Goal: Task Accomplishment & Management: Complete application form

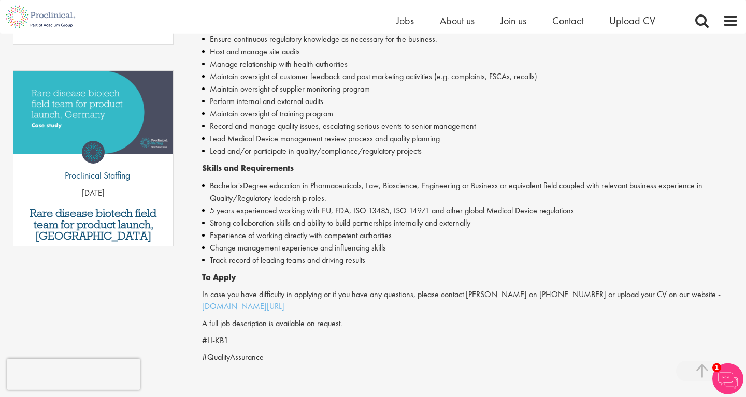
scroll to position [317, 0]
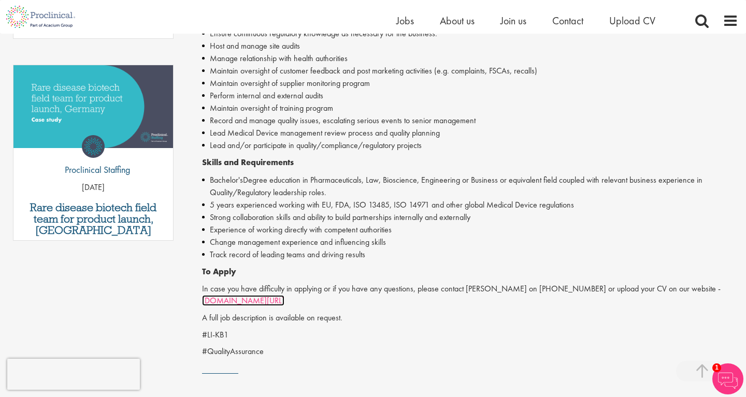
click at [257, 303] on span "www.proclinical.com/send-cv" at bounding box center [243, 300] width 82 height 11
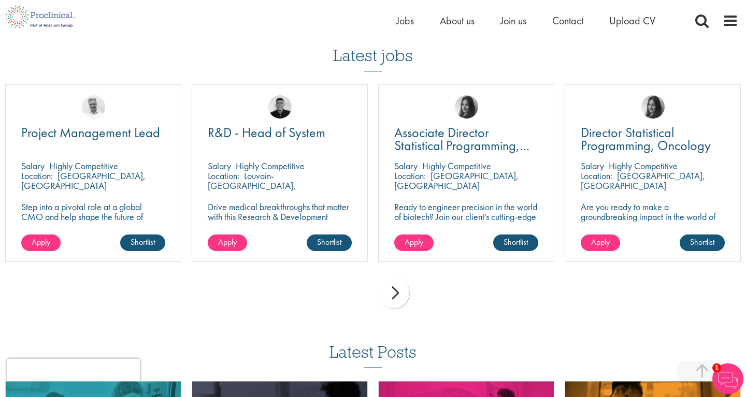
scroll to position [810, 0]
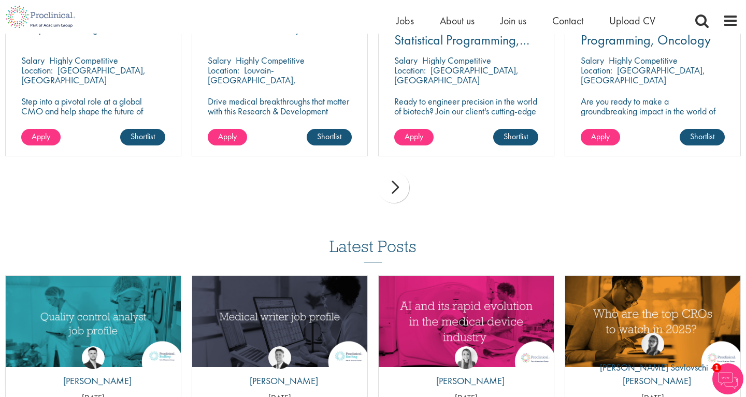
click at [397, 186] on div "next" at bounding box center [393, 187] width 31 height 31
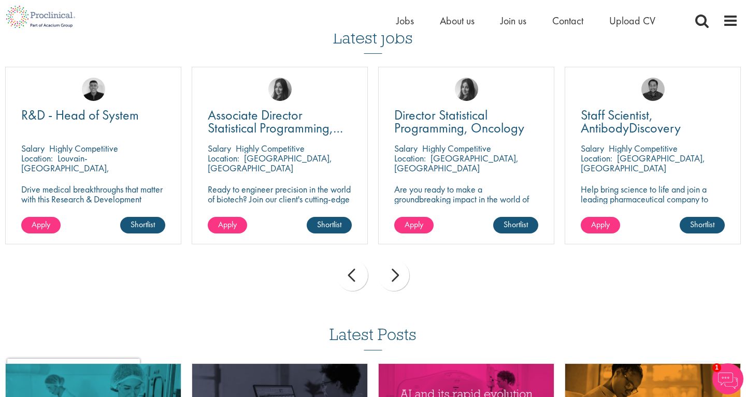
scroll to position [634, 0]
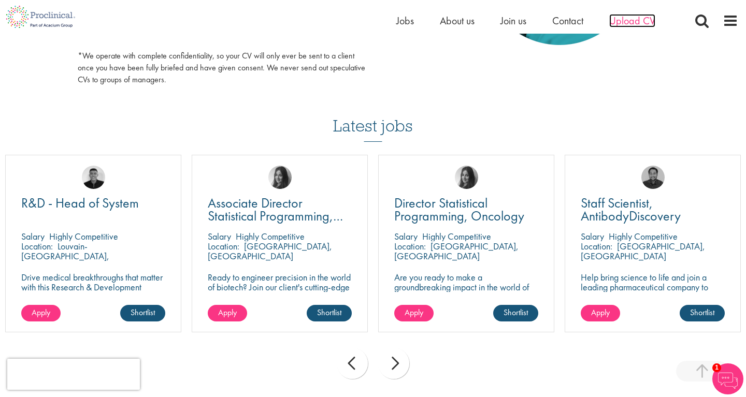
click at [638, 18] on span "Upload CV" at bounding box center [632, 20] width 46 height 13
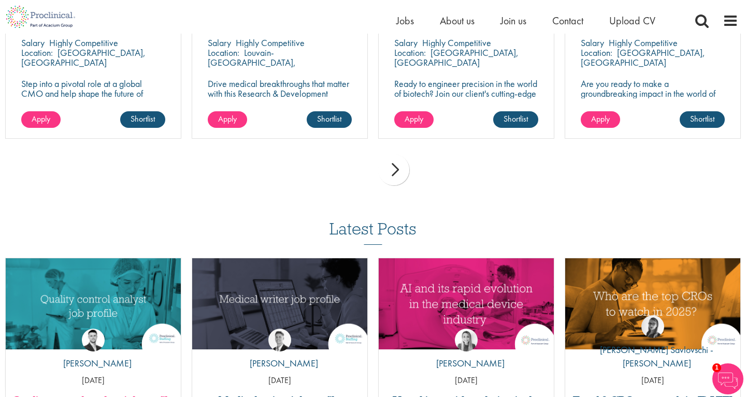
scroll to position [933, 0]
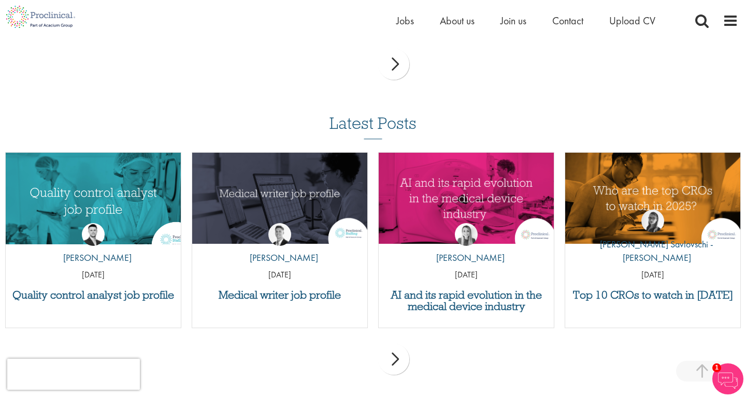
click at [84, 209] on img "Link to a post" at bounding box center [93, 198] width 210 height 109
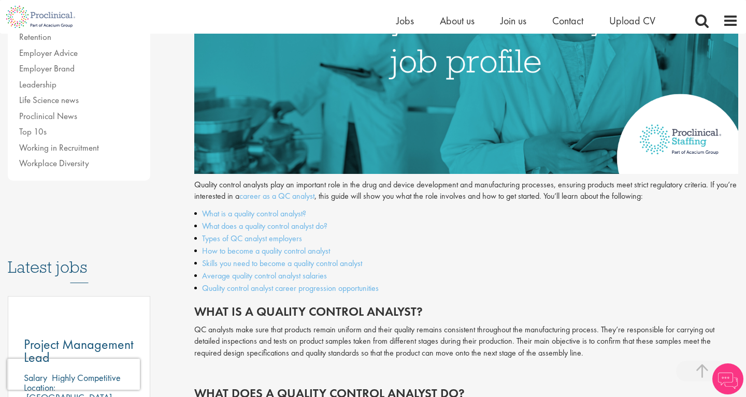
scroll to position [317, 0]
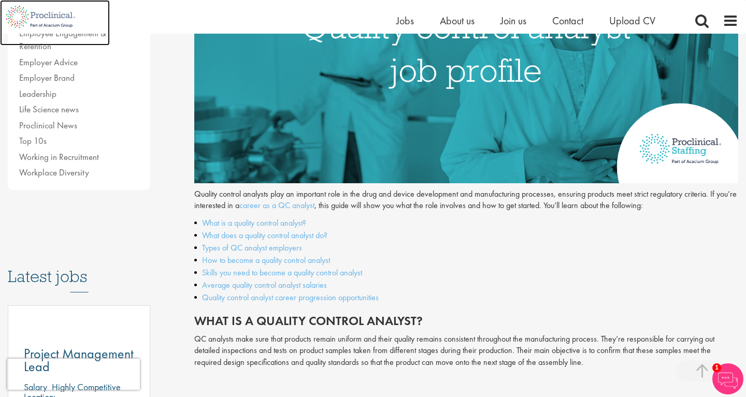
click at [40, 16] on img at bounding box center [40, 17] width 81 height 34
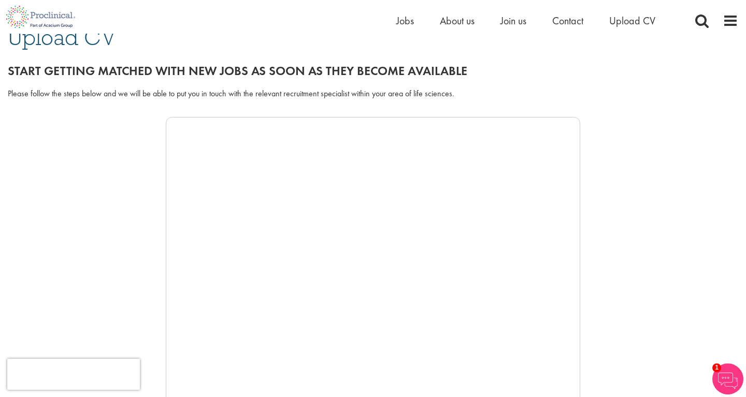
scroll to position [106, 0]
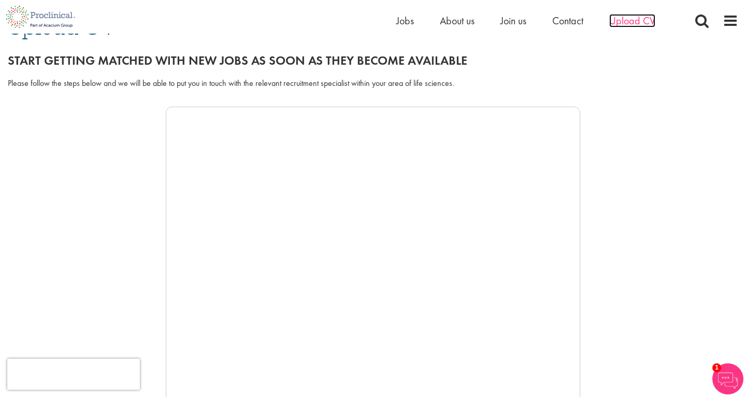
click at [632, 19] on span "Upload CV" at bounding box center [632, 20] width 46 height 13
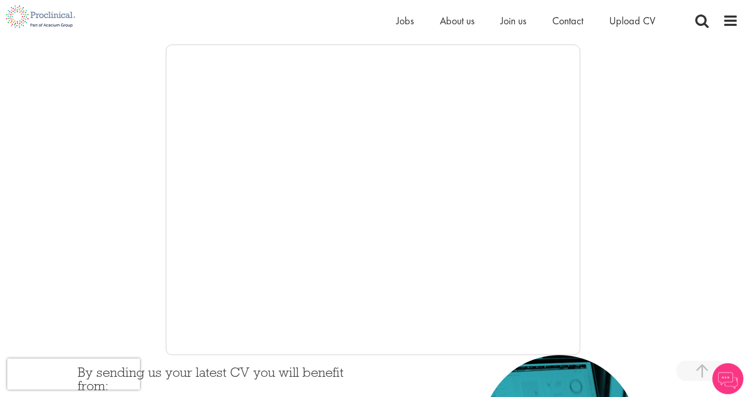
scroll to position [176, 0]
